Goal: Task Accomplishment & Management: Complete application form

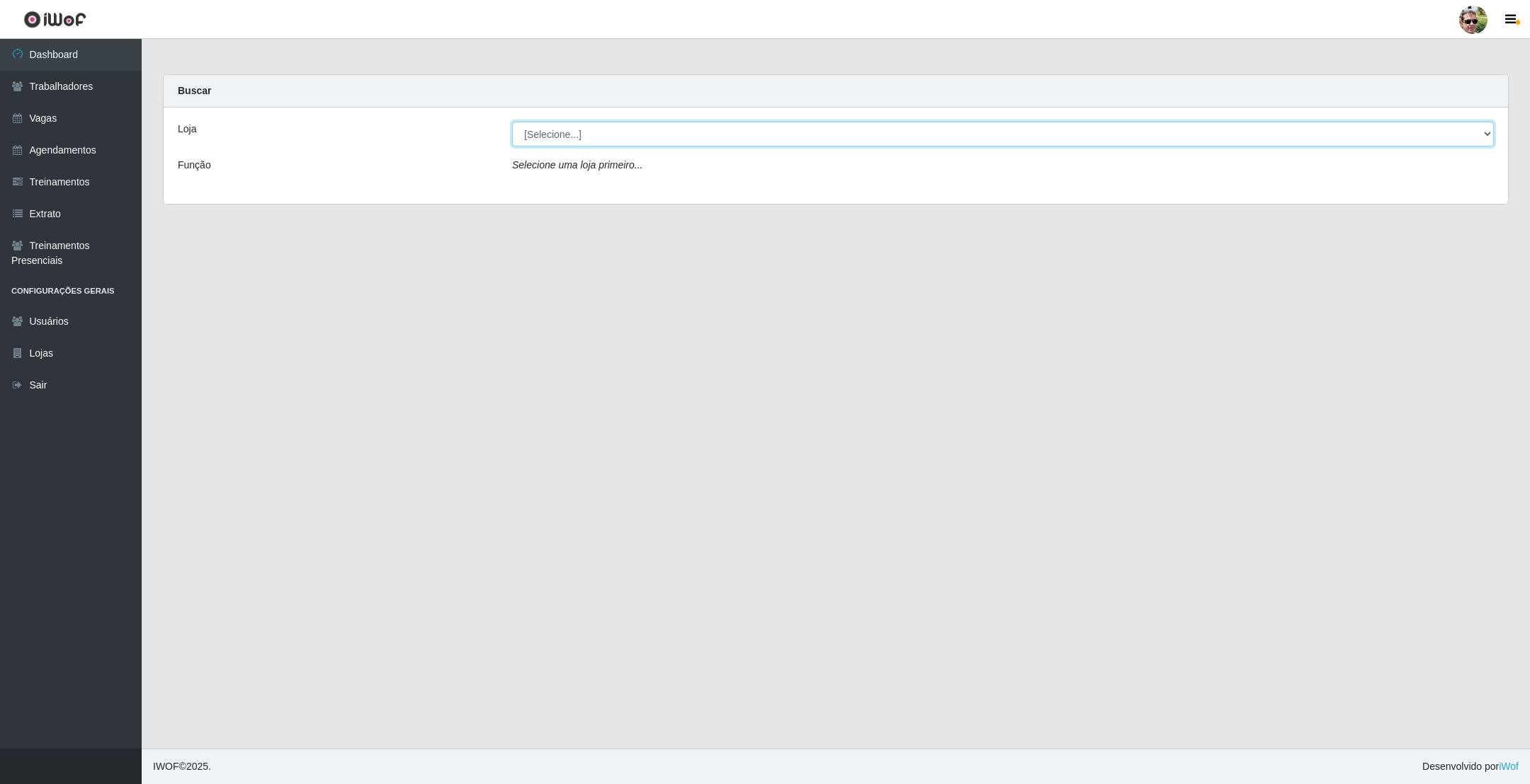
drag, startPoint x: 599, startPoint y: 132, endPoint x: 599, endPoint y: 145, distance: 13.0
click at [599, 132] on select "[Selecione...] [PERSON_NAME] Supermercado - Gurinhém" at bounding box center [1002, 134] width 981 height 24
select select "176"
click at [512, 122] on select "[Selecione...] [PERSON_NAME] Supermercado - Gurinhém" at bounding box center [1002, 134] width 981 height 24
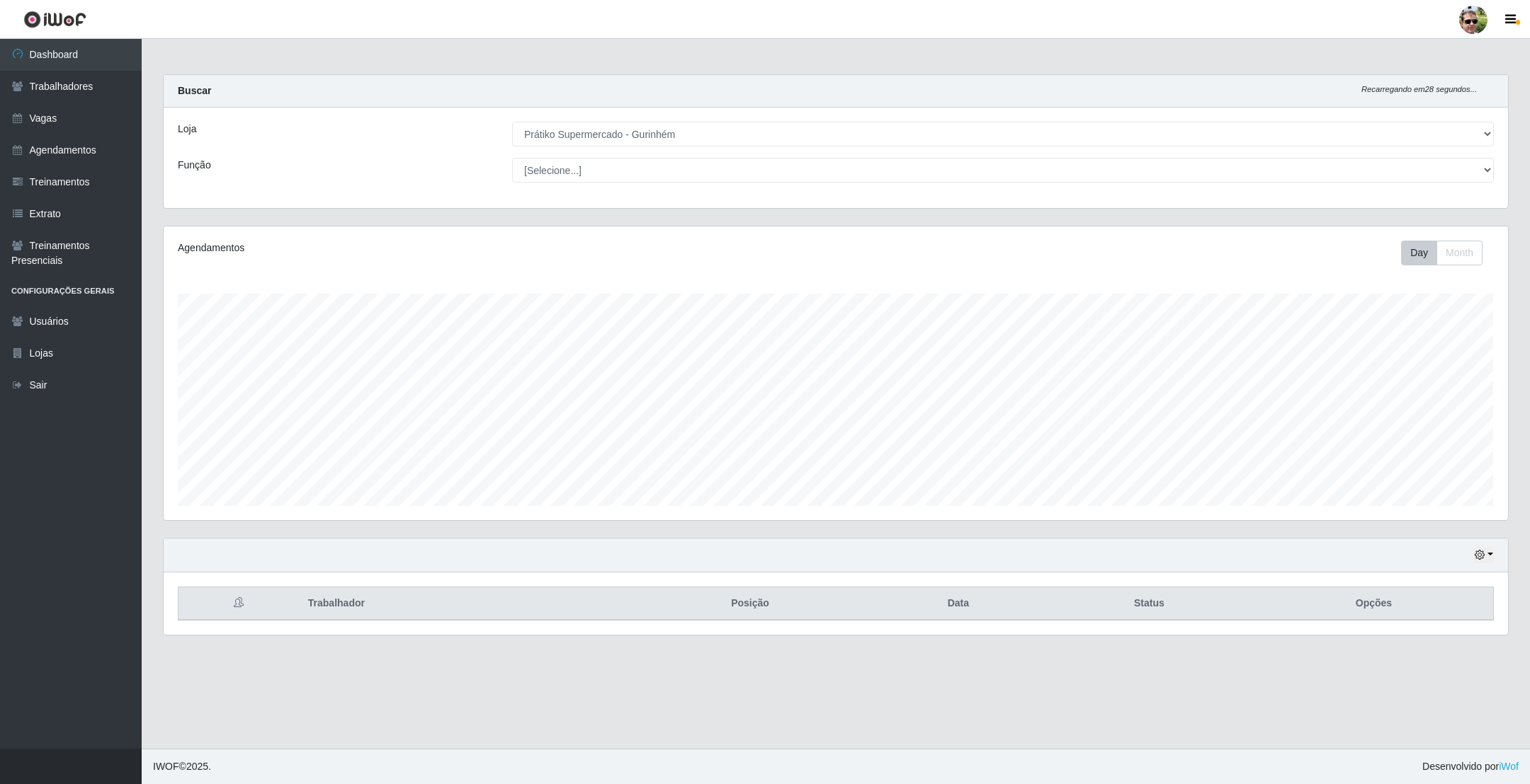
click at [589, 81] on div "Buscar Recarregando em 28 segundos..." at bounding box center [835, 91] width 1344 height 33
click at [71, 121] on link "Vagas" at bounding box center [71, 119] width 141 height 32
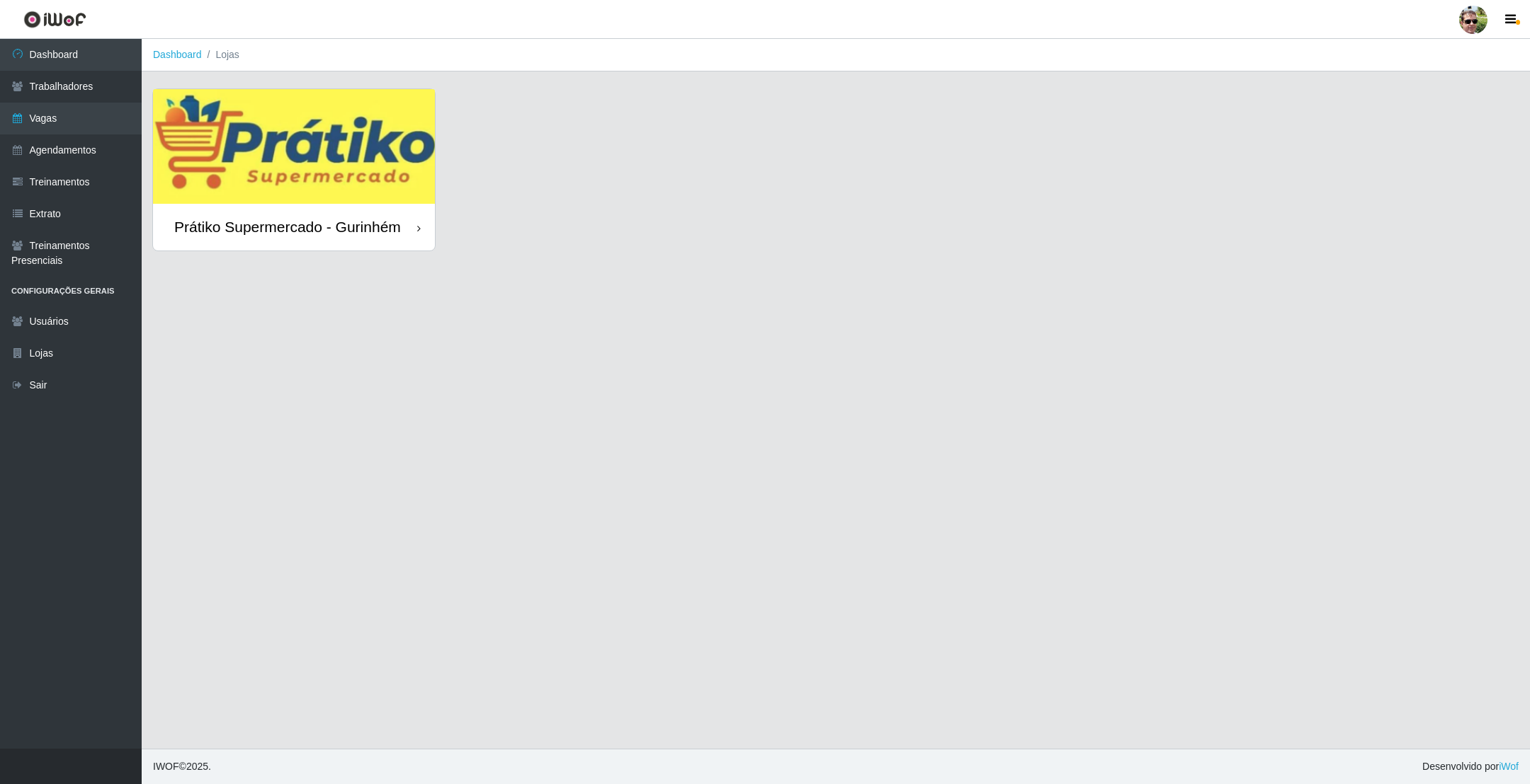
click at [312, 117] on img at bounding box center [294, 146] width 282 height 114
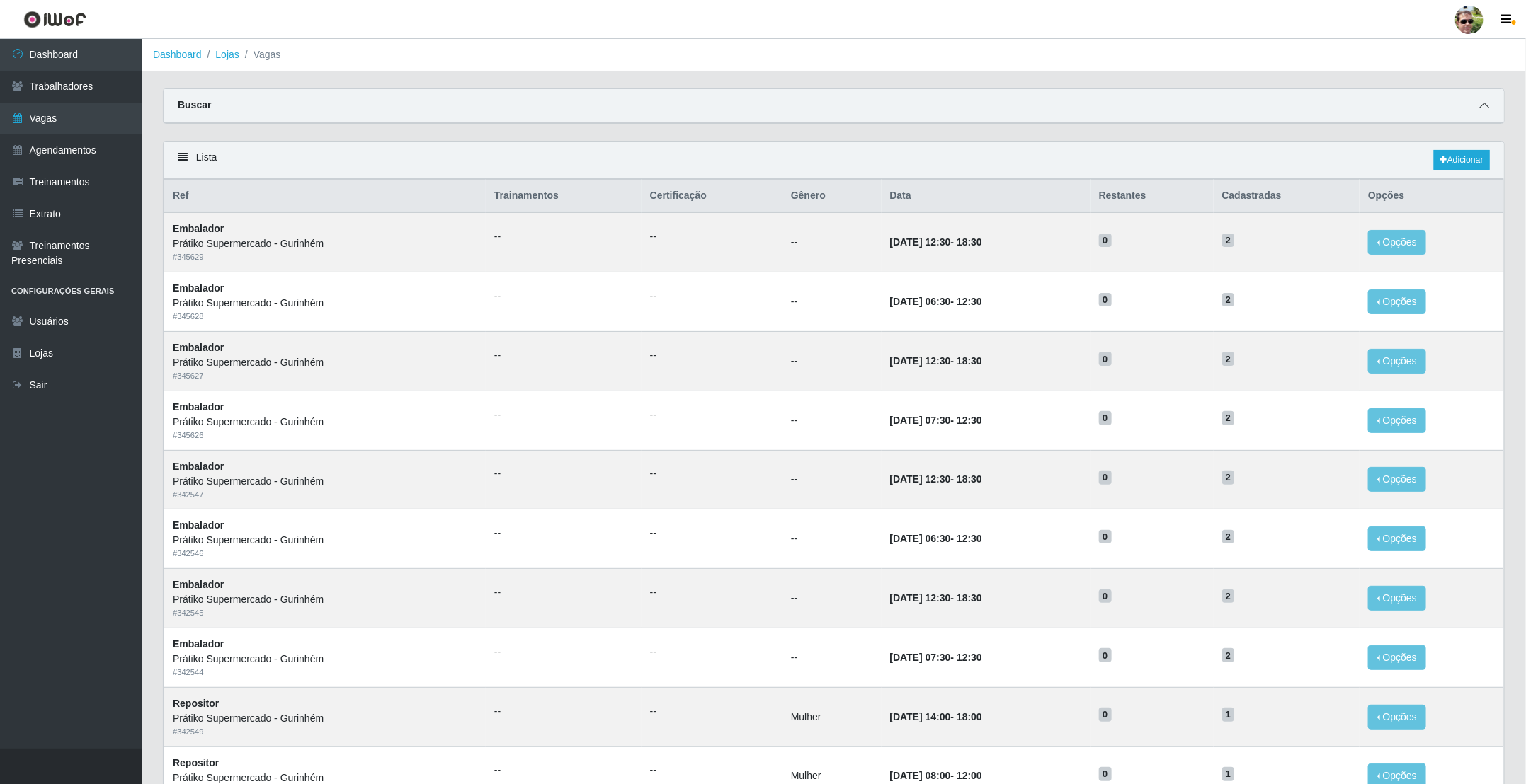
click at [1480, 100] on span at bounding box center [1485, 105] width 17 height 16
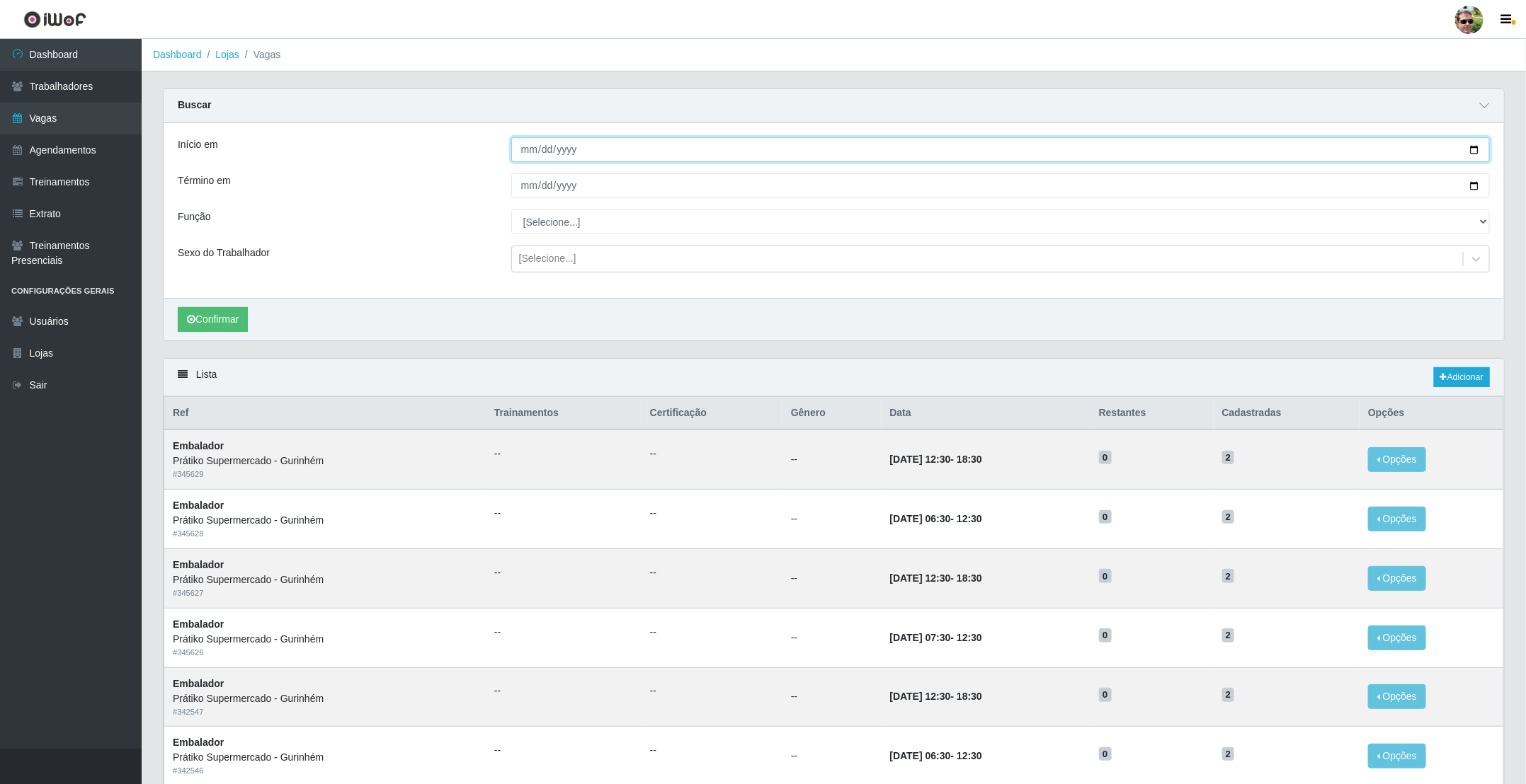
click at [1475, 149] on input "Início em" at bounding box center [1001, 149] width 979 height 24
type input "[DATE]"
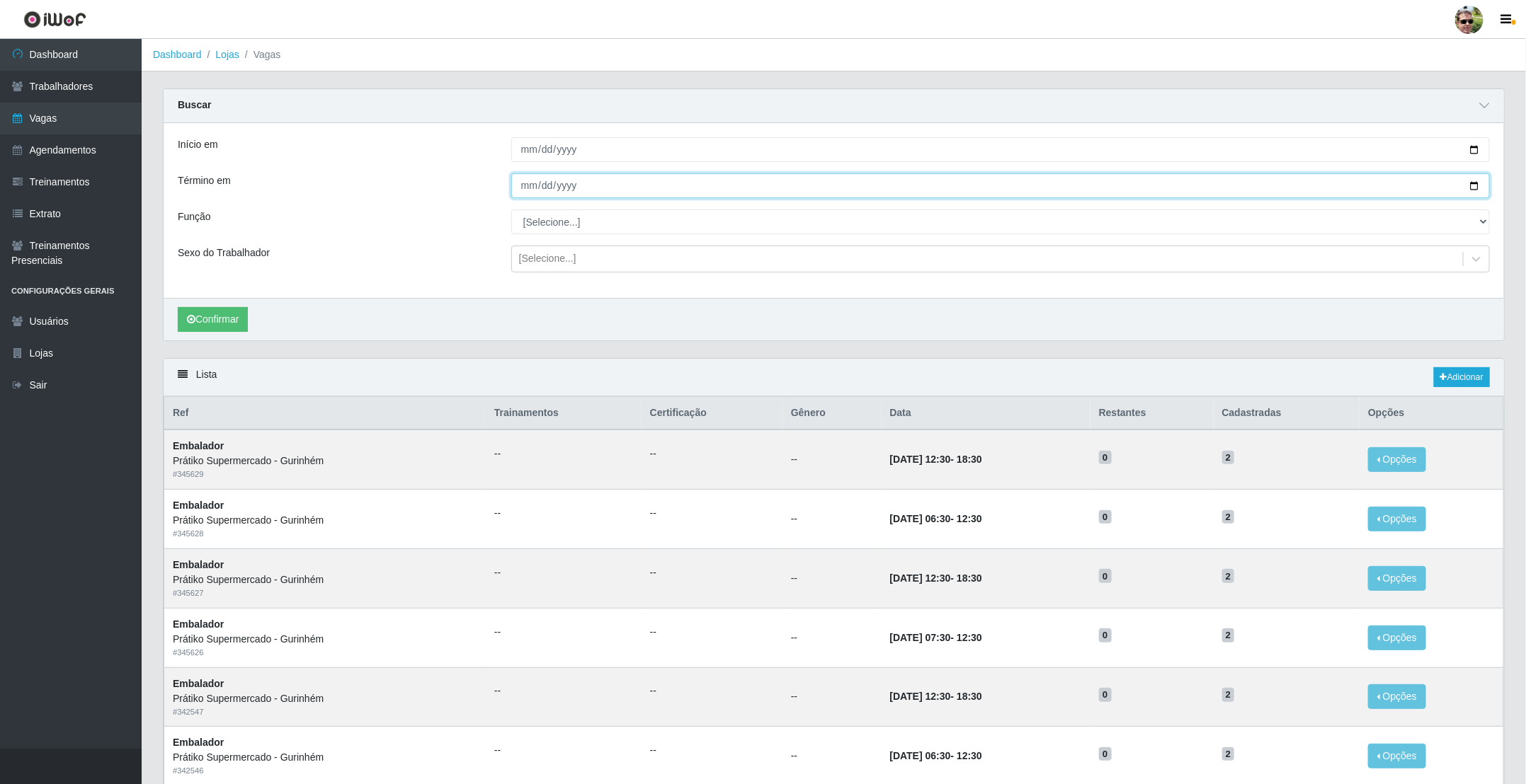
click at [1471, 189] on input "Término em" at bounding box center [1001, 185] width 979 height 24
type input "[DATE]"
click at [577, 225] on select "[Selecione...] Auxiliar de entrega + Auxiliar de entrega ++ Embalador Embalador…" at bounding box center [1001, 221] width 979 height 24
click at [512, 211] on select "[Selecione...] Auxiliar de entrega + Auxiliar de entrega ++ Embalador Embalador…" at bounding box center [1001, 221] width 979 height 24
click at [570, 221] on select "[Selecione...] Auxiliar de entrega + Auxiliar de entrega ++ Embalador Embalador…" at bounding box center [1001, 221] width 979 height 24
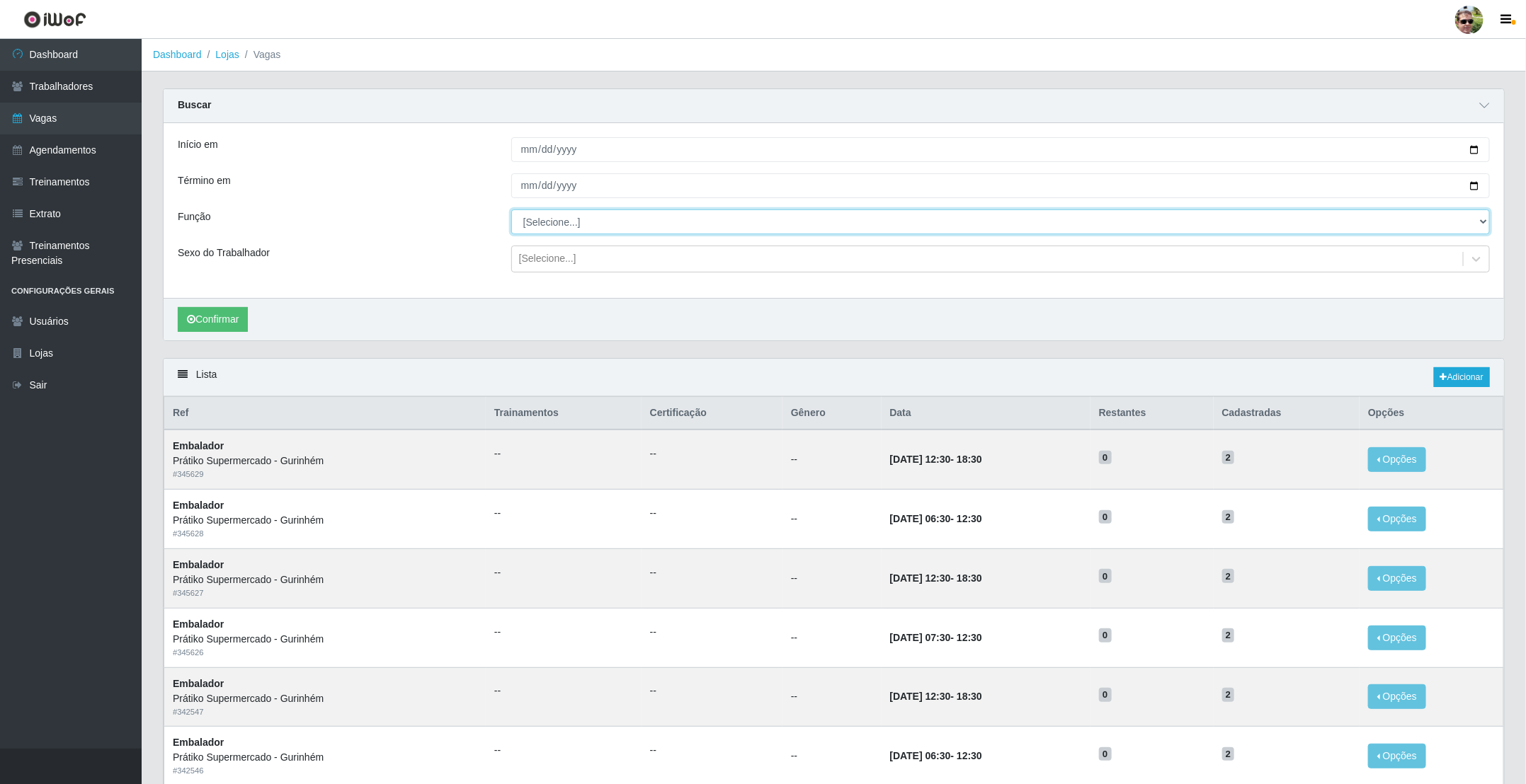
click at [512, 211] on select "[Selecione...] Auxiliar de entrega + Auxiliar de entrega ++ Embalador Embalador…" at bounding box center [1001, 221] width 979 height 24
click at [208, 326] on button "Confirmar" at bounding box center [212, 319] width 70 height 24
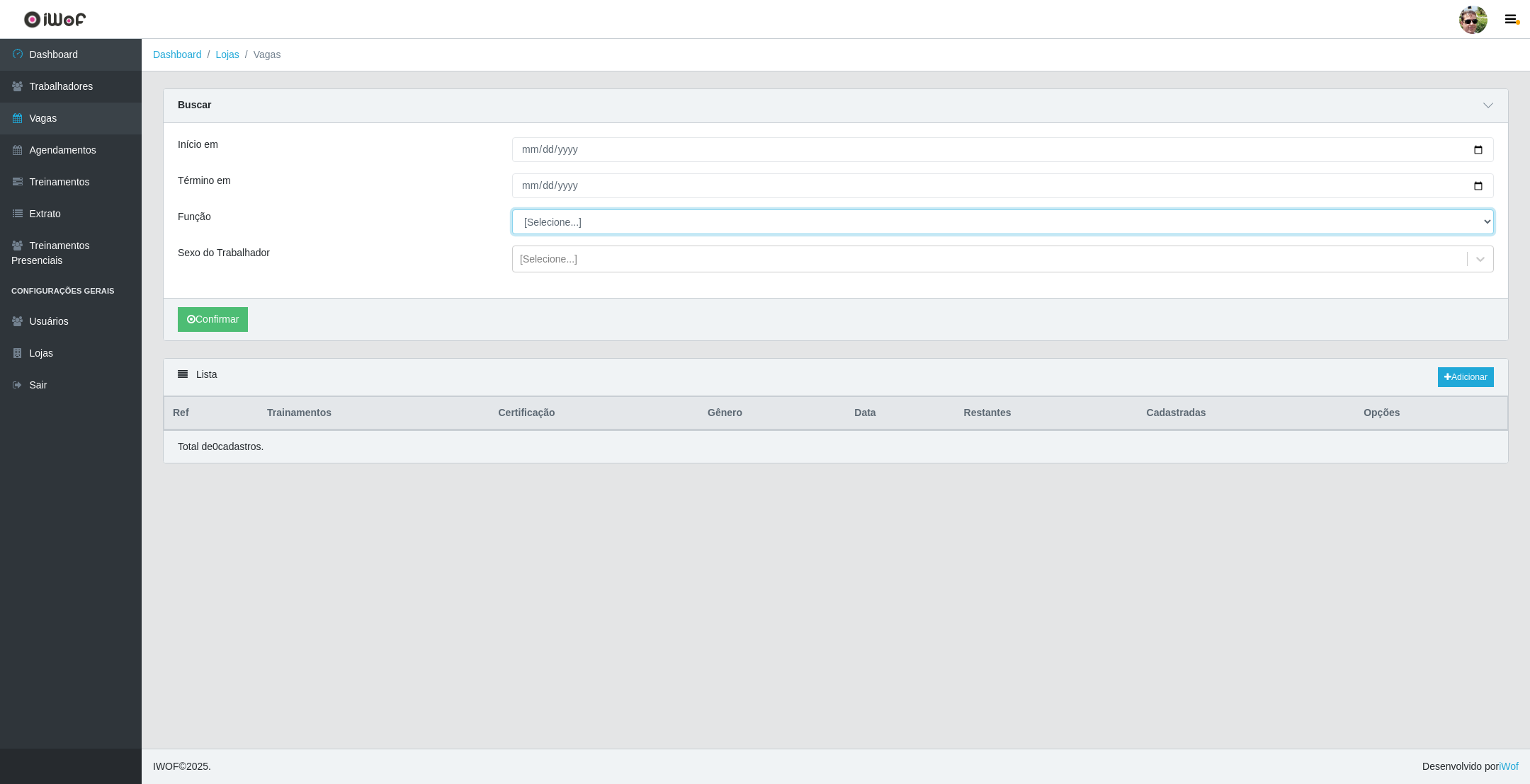
click at [543, 221] on select "[Selecione...] Auxiliar de entrega + Auxiliar de entrega ++ Embalador Embalador…" at bounding box center [1002, 221] width 981 height 24
click at [512, 211] on select "[Selecione...] Auxiliar de entrega + Auxiliar de entrega ++ Embalador Embalador…" at bounding box center [1002, 221] width 981 height 24
click at [231, 312] on button "Confirmar" at bounding box center [212, 319] width 70 height 24
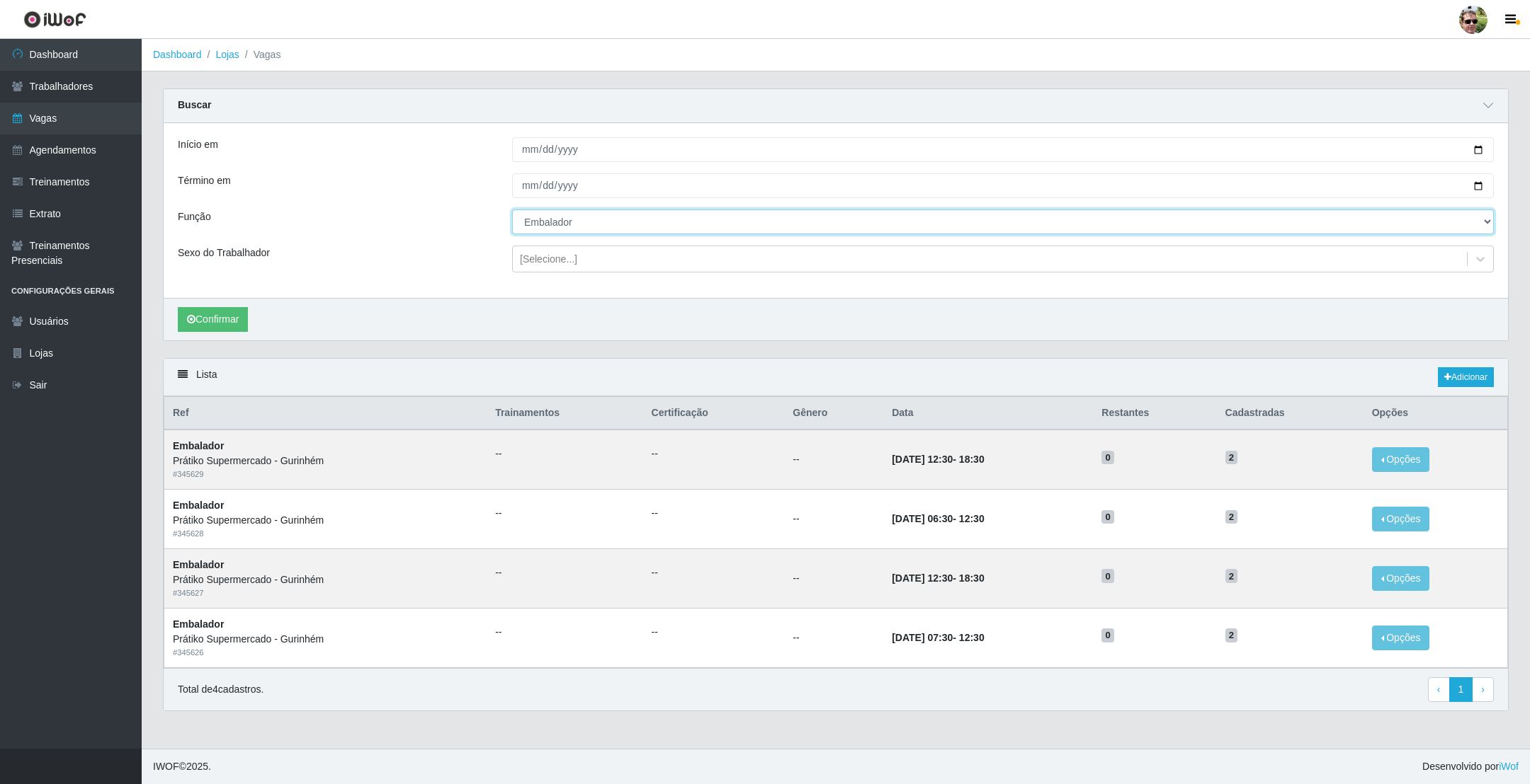
click at [560, 221] on select "[Selecione...] Auxiliar de entrega + Auxiliar de entrega ++ Embalador Embalador…" at bounding box center [1002, 221] width 981 height 24
click at [512, 211] on select "[Selecione...] Auxiliar de entrega + Auxiliar de entrega ++ Embalador Embalador…" at bounding box center [1002, 221] width 981 height 24
click at [205, 320] on button "Confirmar" at bounding box center [212, 319] width 70 height 24
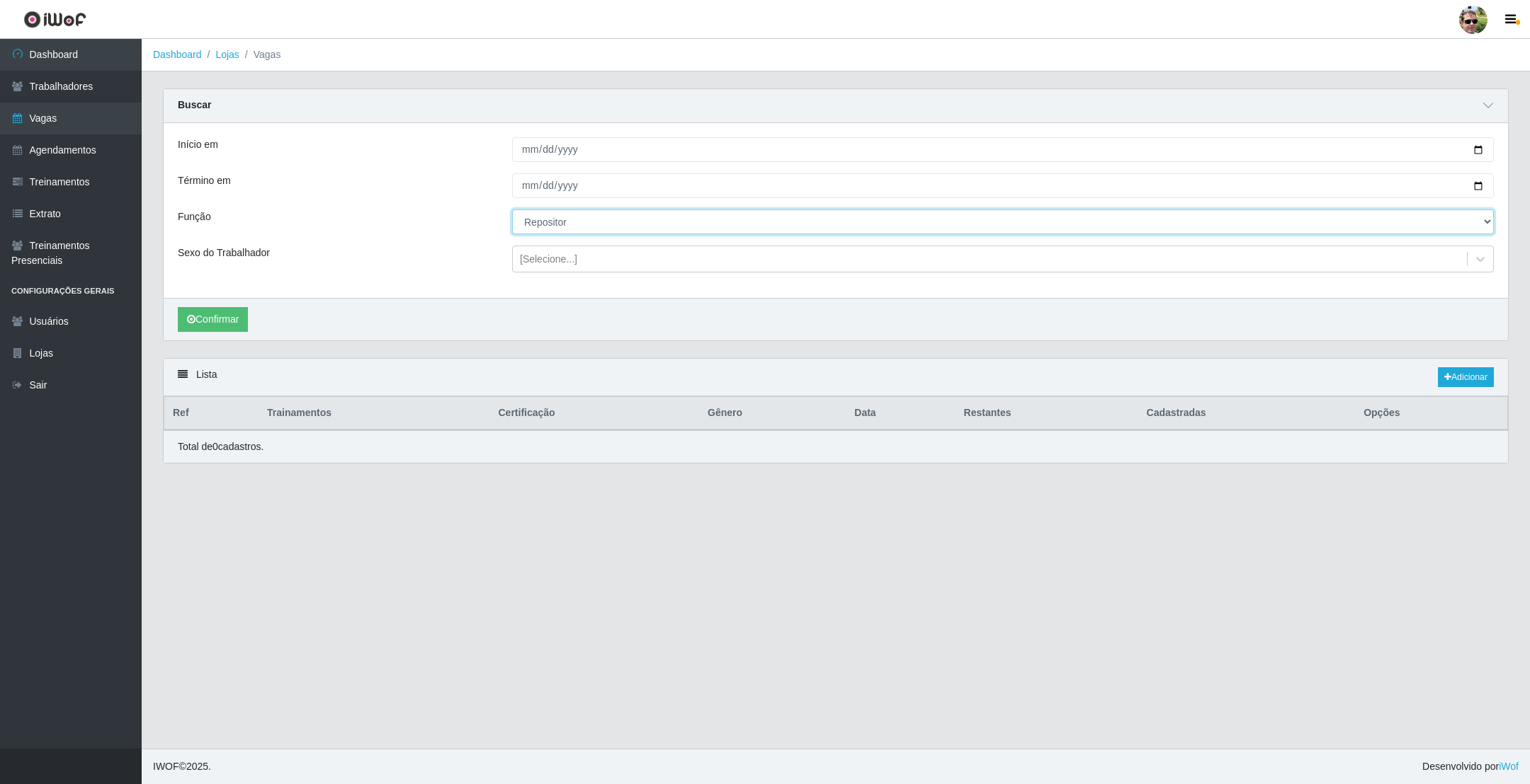
click at [571, 234] on select "[Selecione...] Auxiliar de entrega + Auxiliar de entrega ++ Embalador Embalador…" at bounding box center [1002, 221] width 981 height 24
select select "1"
click at [512, 211] on select "[Selecione...] Auxiliar de entrega + Auxiliar de entrega ++ Embalador Embalador…" at bounding box center [1002, 221] width 981 height 24
drag, startPoint x: 204, startPoint y: 323, endPoint x: 211, endPoint y: 320, distance: 7.6
click at [206, 320] on button "Confirmar" at bounding box center [212, 319] width 70 height 24
